Goal: Transaction & Acquisition: Purchase product/service

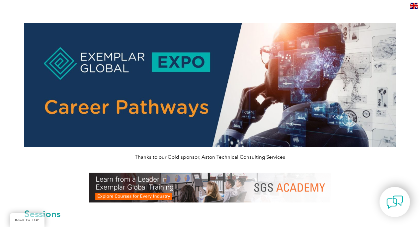
scroll to position [213, 0]
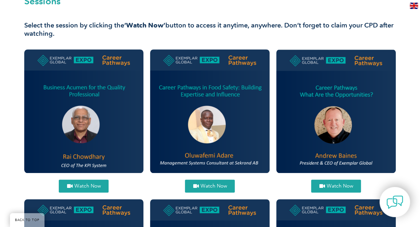
click at [86, 188] on span "Watch Now" at bounding box center [87, 186] width 27 height 5
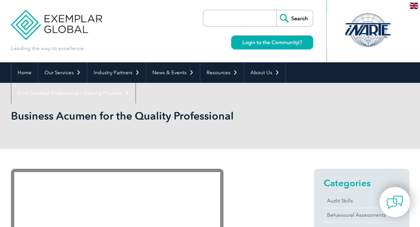
click at [13, 137] on div "Business Acumen for the Quality Professional" at bounding box center [210, 116] width 398 height 66
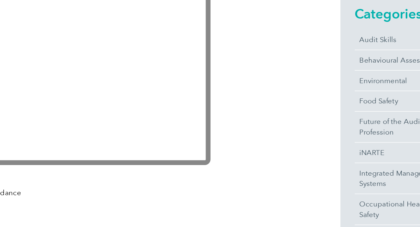
scroll to position [147, 0]
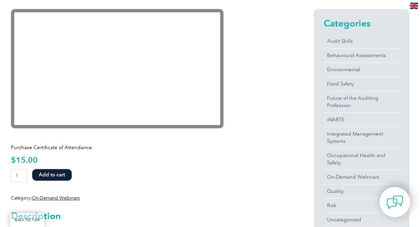
scroll to position [161, 0]
